Goal: Transaction & Acquisition: Book appointment/travel/reservation

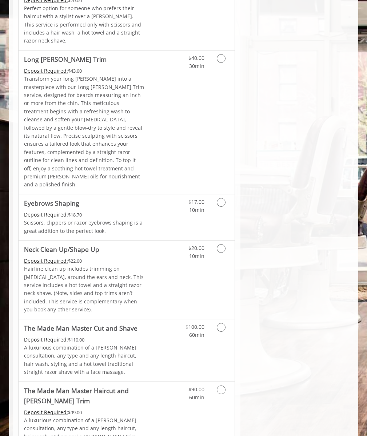
scroll to position [808, 0]
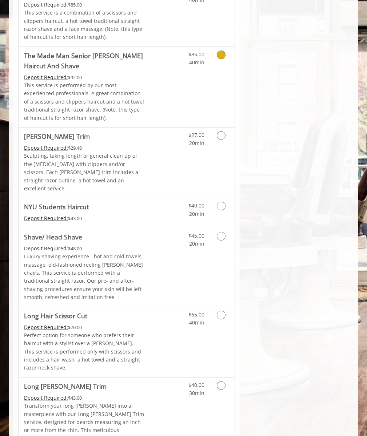
click at [84, 253] on p "Luxury shaving experience - hot and cold towels, massage, old-fashioned reeling…" at bounding box center [84, 277] width 121 height 49
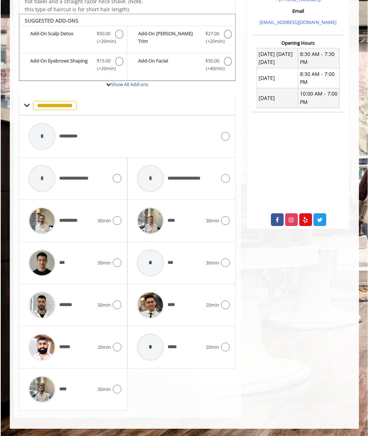
scroll to position [225, 0]
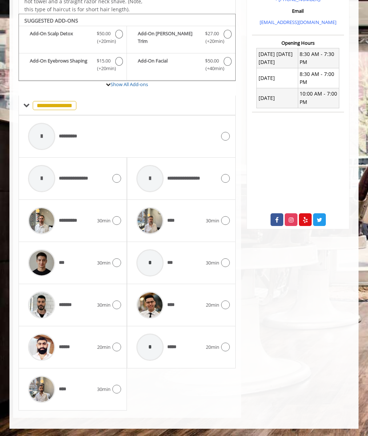
click at [127, 136] on div "**********" at bounding box center [121, 136] width 195 height 35
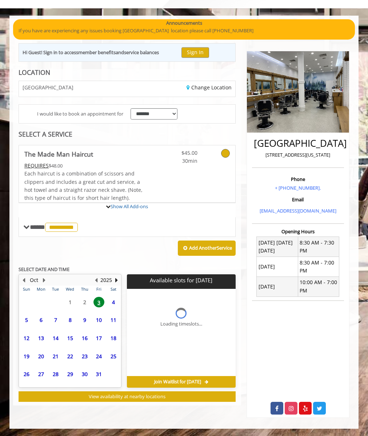
scroll to position [37, 0]
click at [27, 320] on span "5" at bounding box center [26, 320] width 11 height 11
